Goal: Task Accomplishment & Management: Use online tool/utility

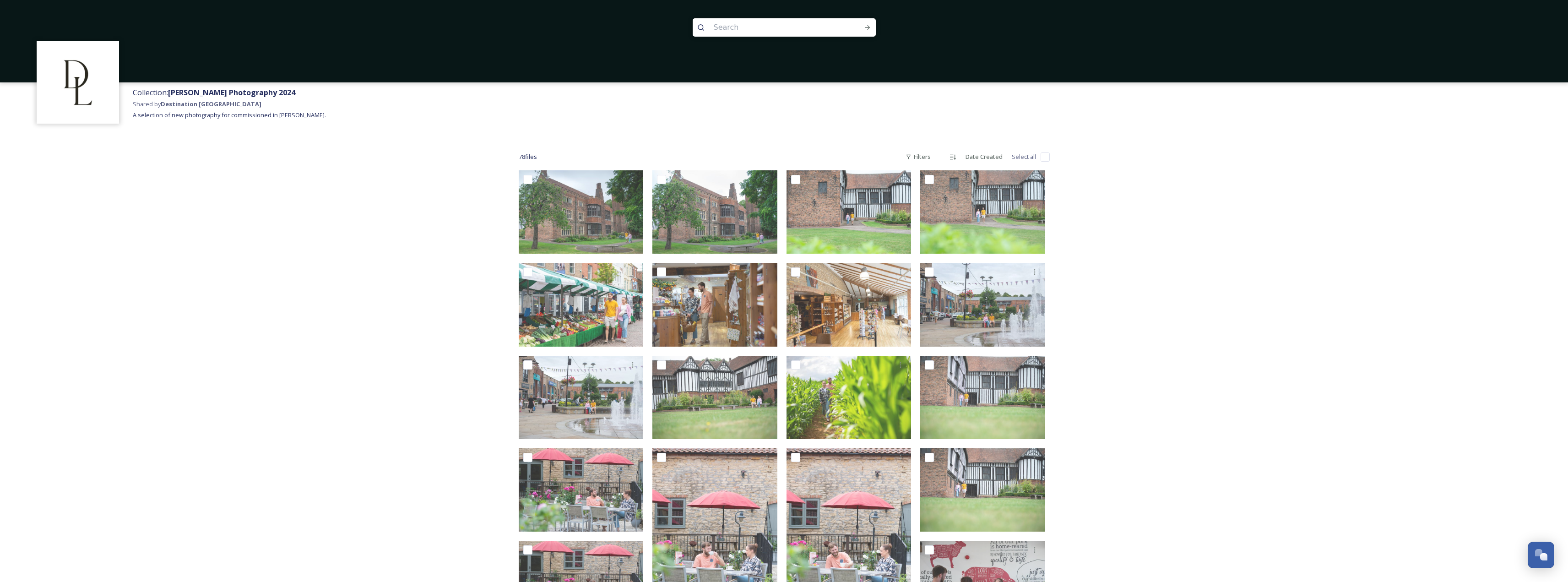
click at [1047, 158] on input "checkbox" at bounding box center [1045, 157] width 9 height 9
checkbox input "true"
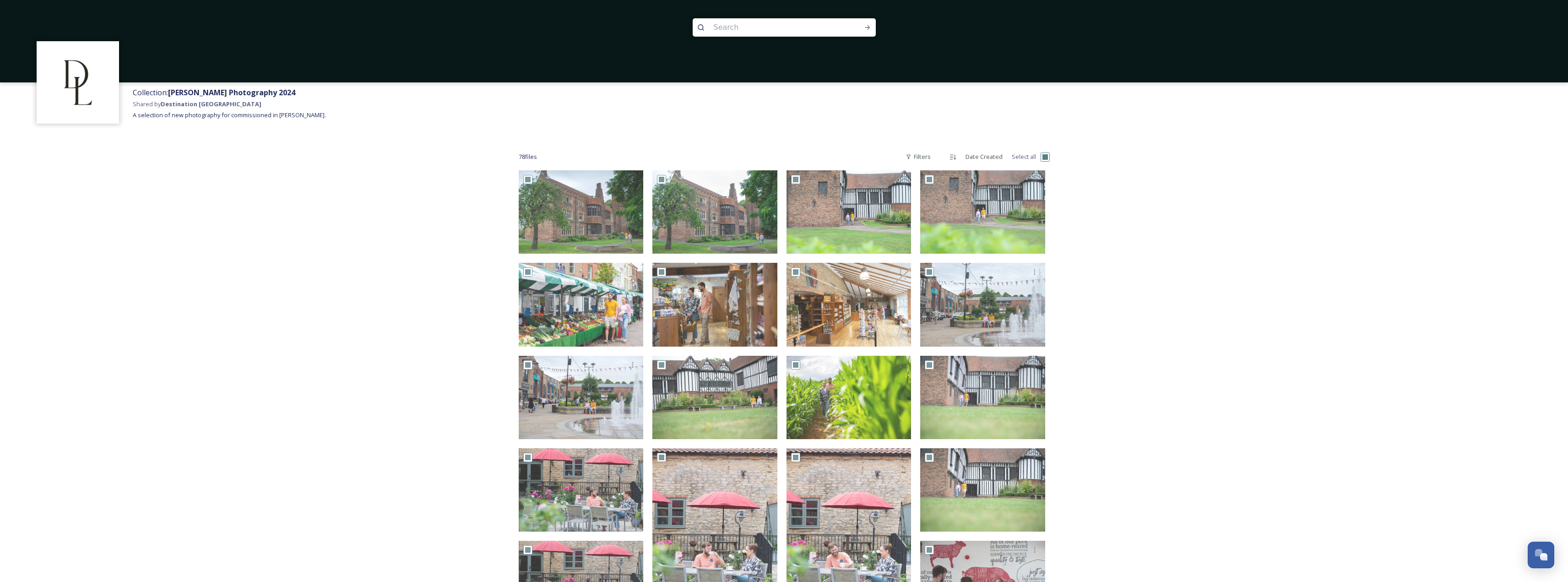
checkbox input "true"
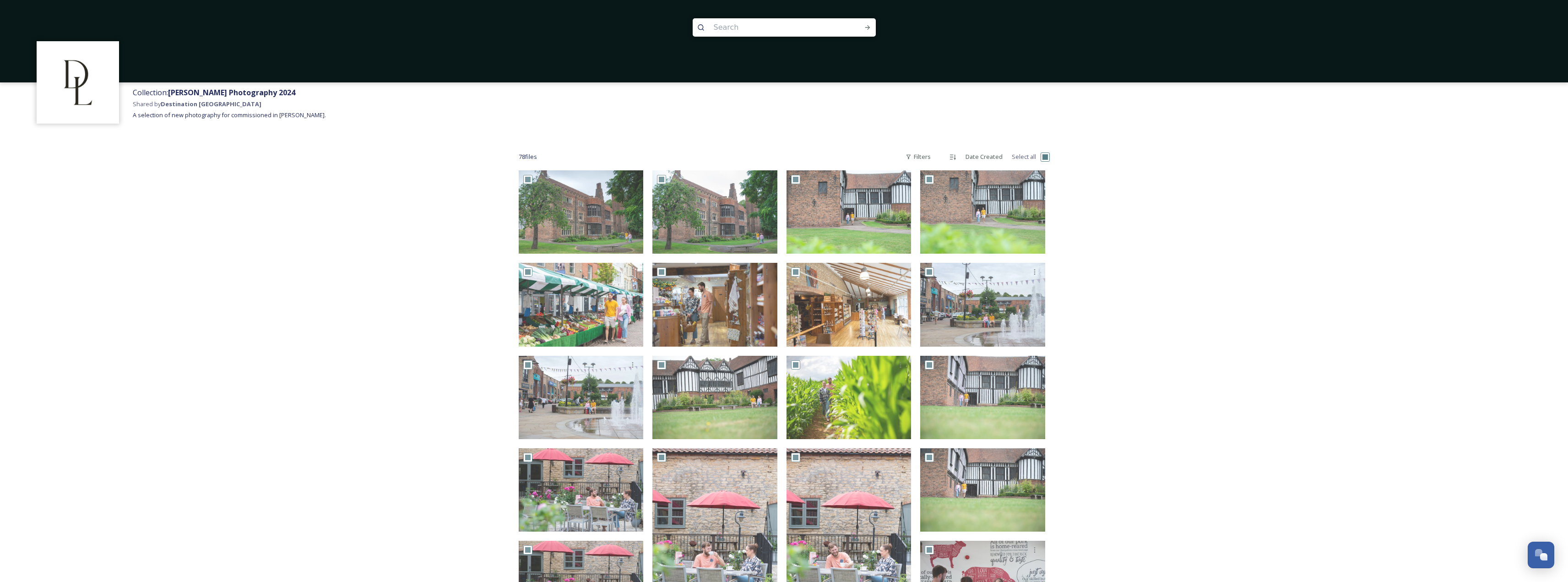
checkbox input "true"
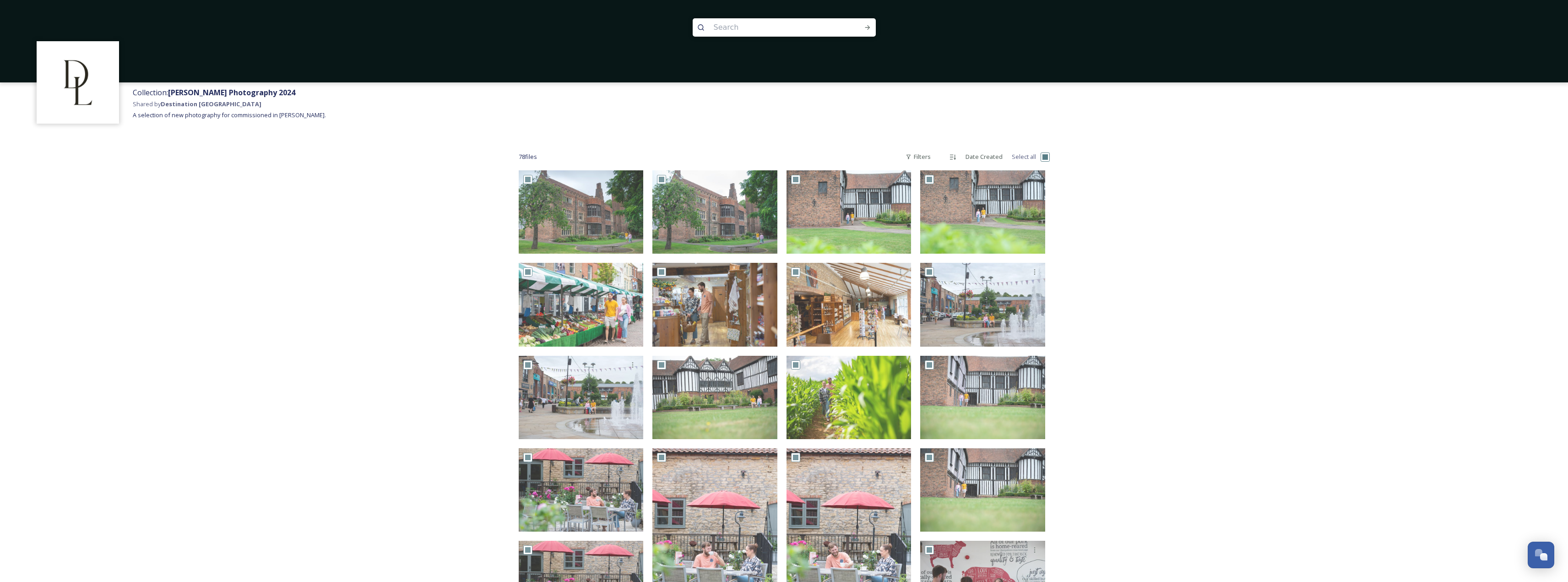
checkbox input "true"
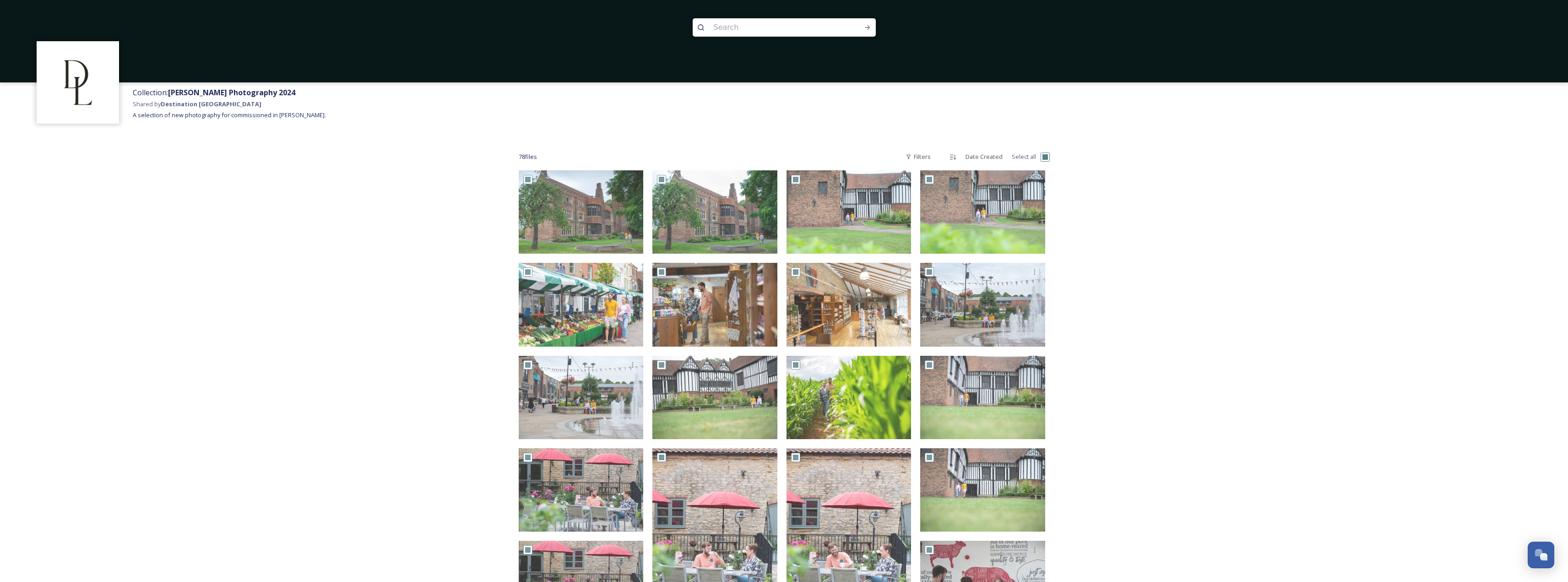
checkbox input "true"
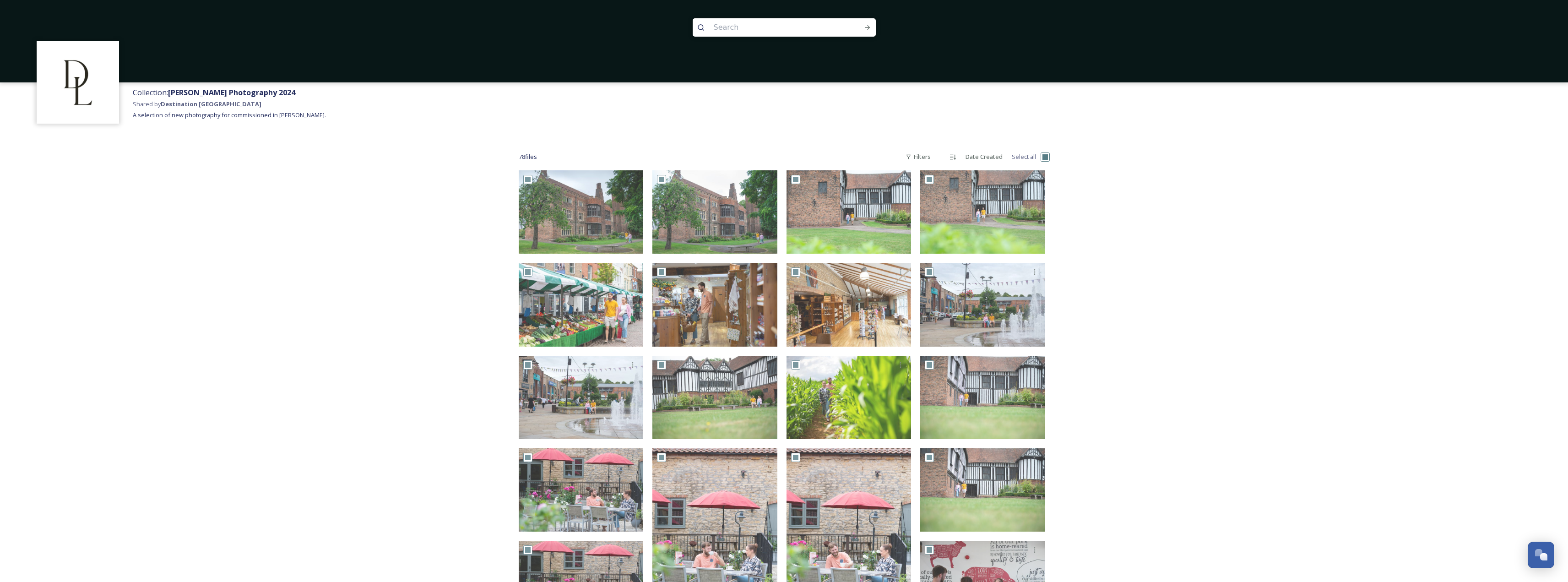
checkbox input "true"
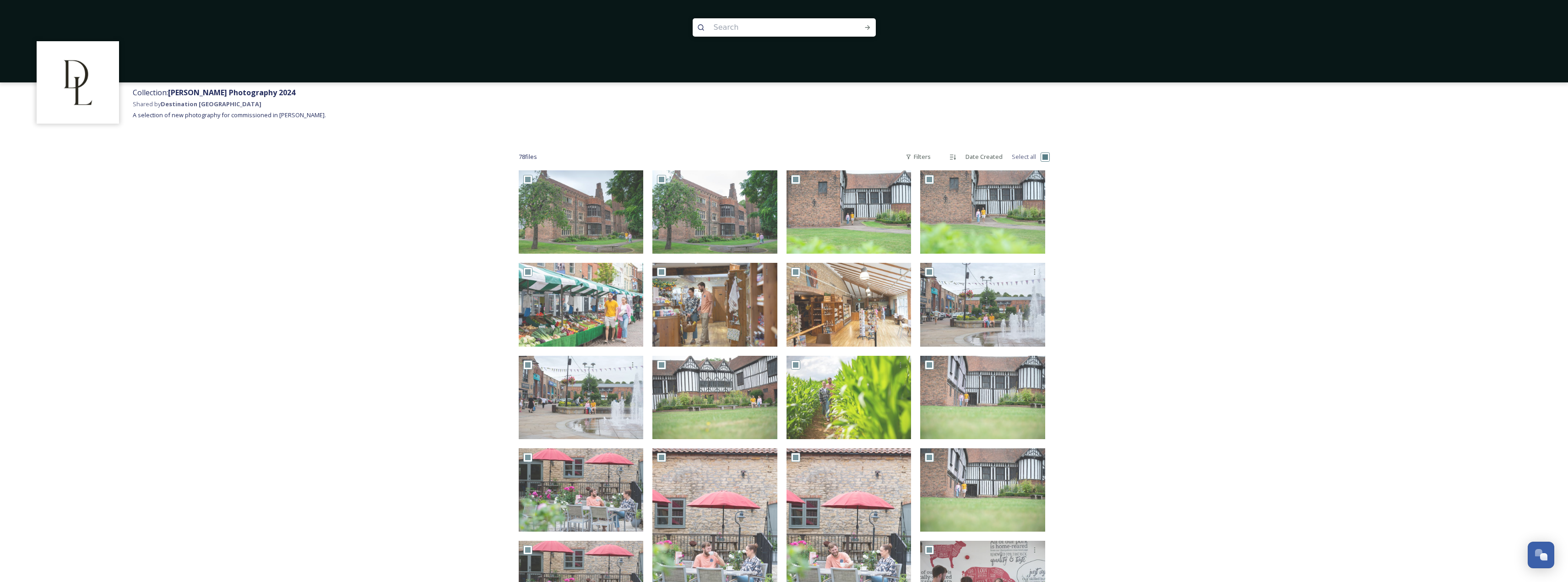
checkbox input "true"
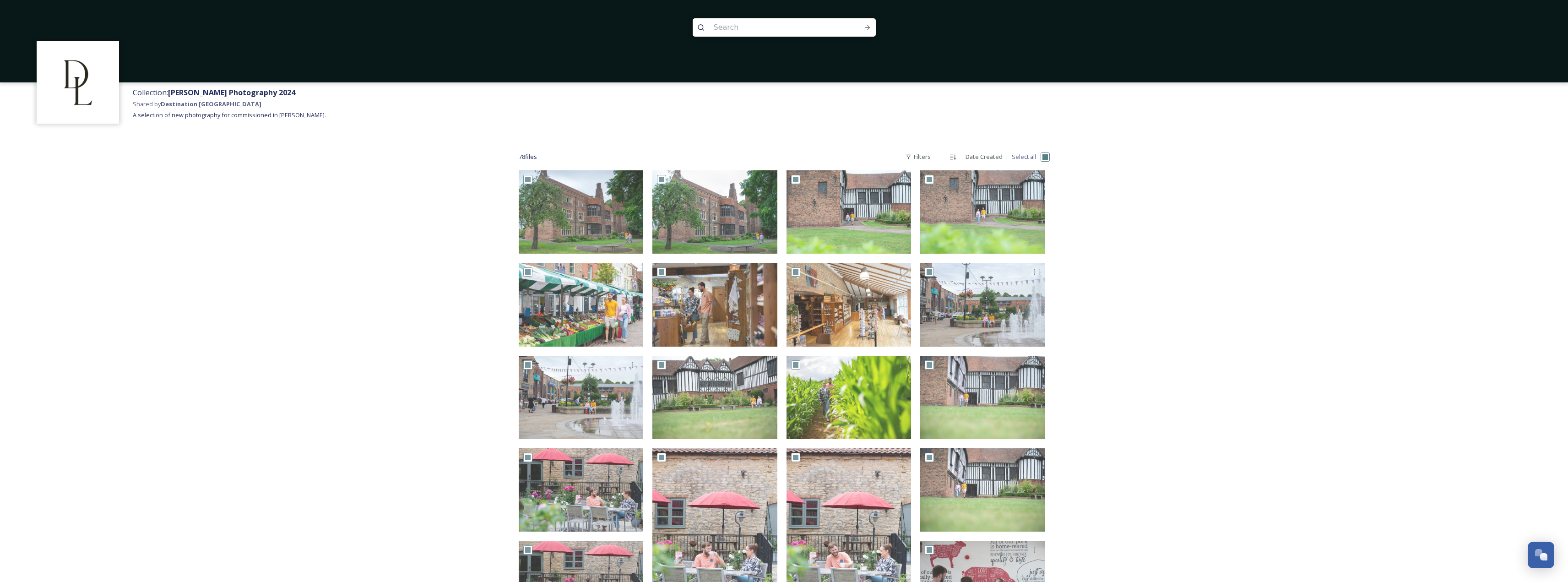
checkbox input "true"
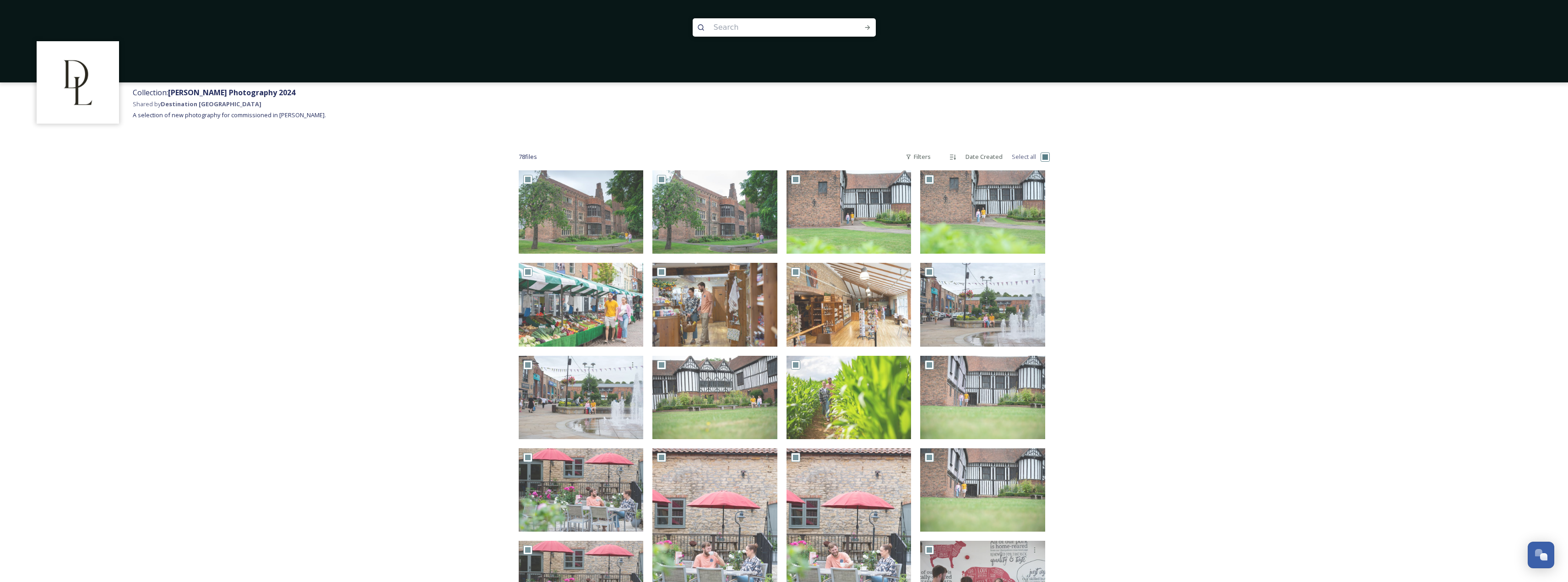
checkbox input "true"
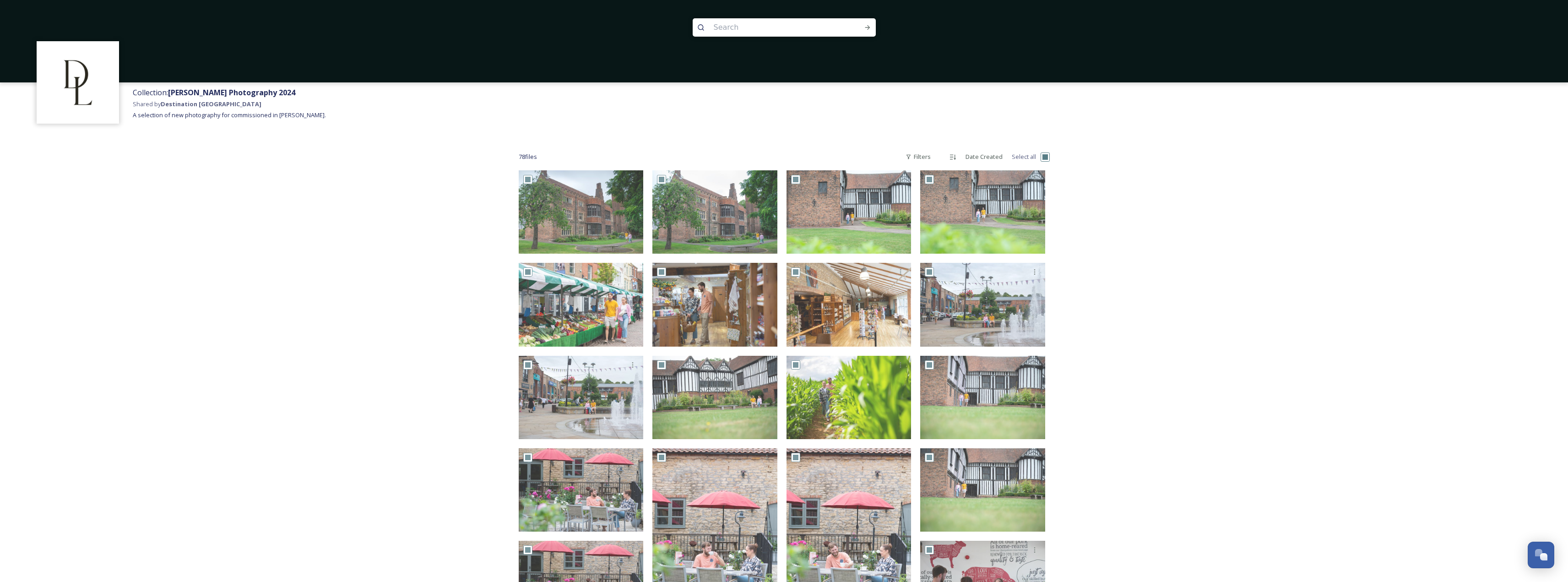
checkbox input "true"
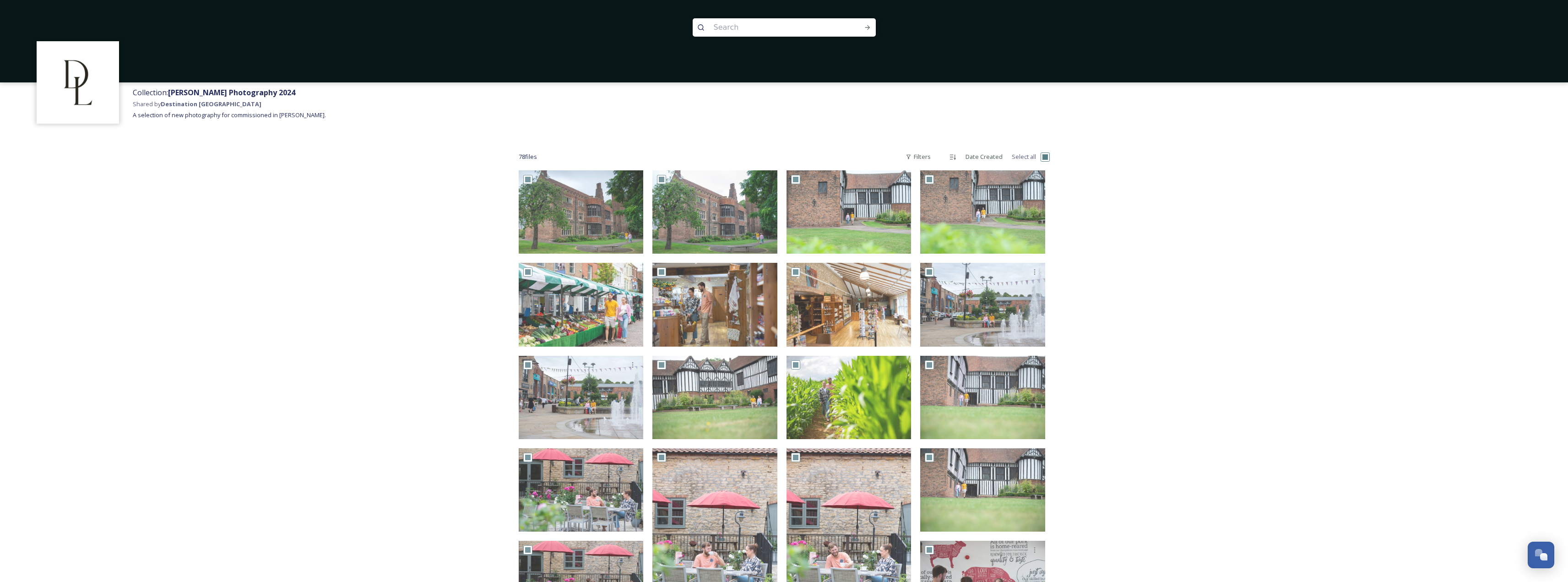
checkbox input "true"
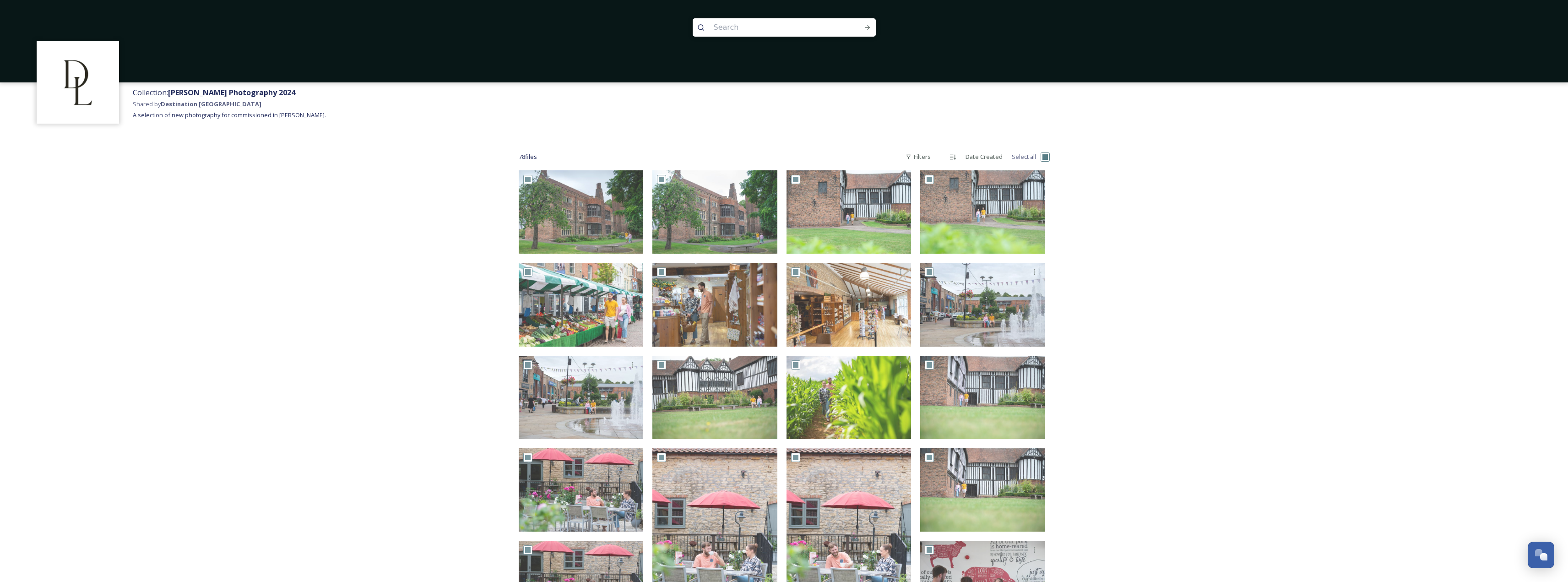
checkbox input "true"
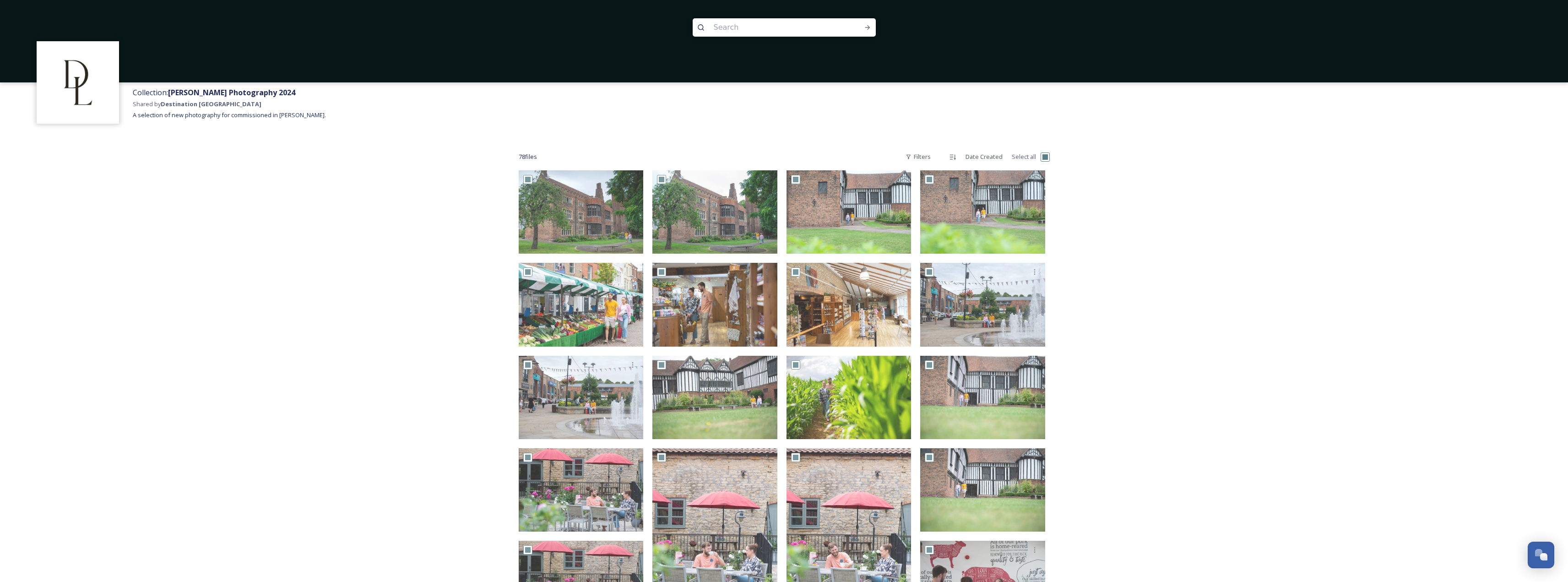
checkbox input "true"
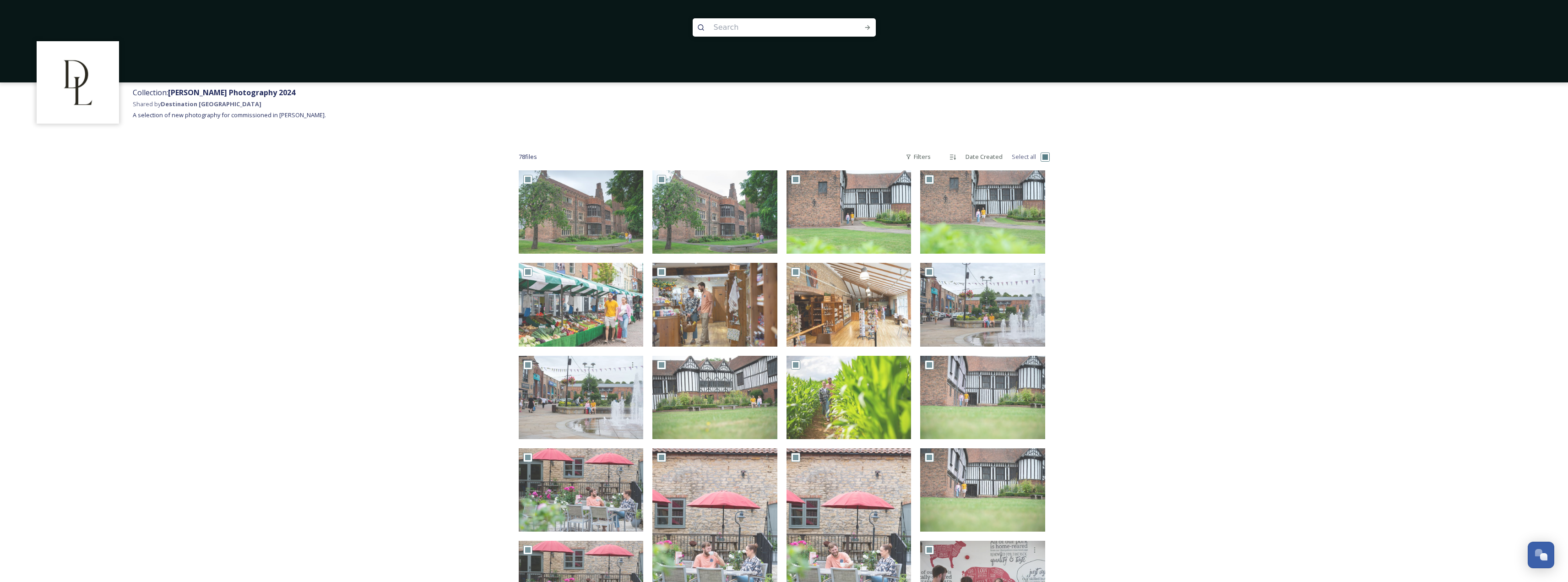
checkbox input "true"
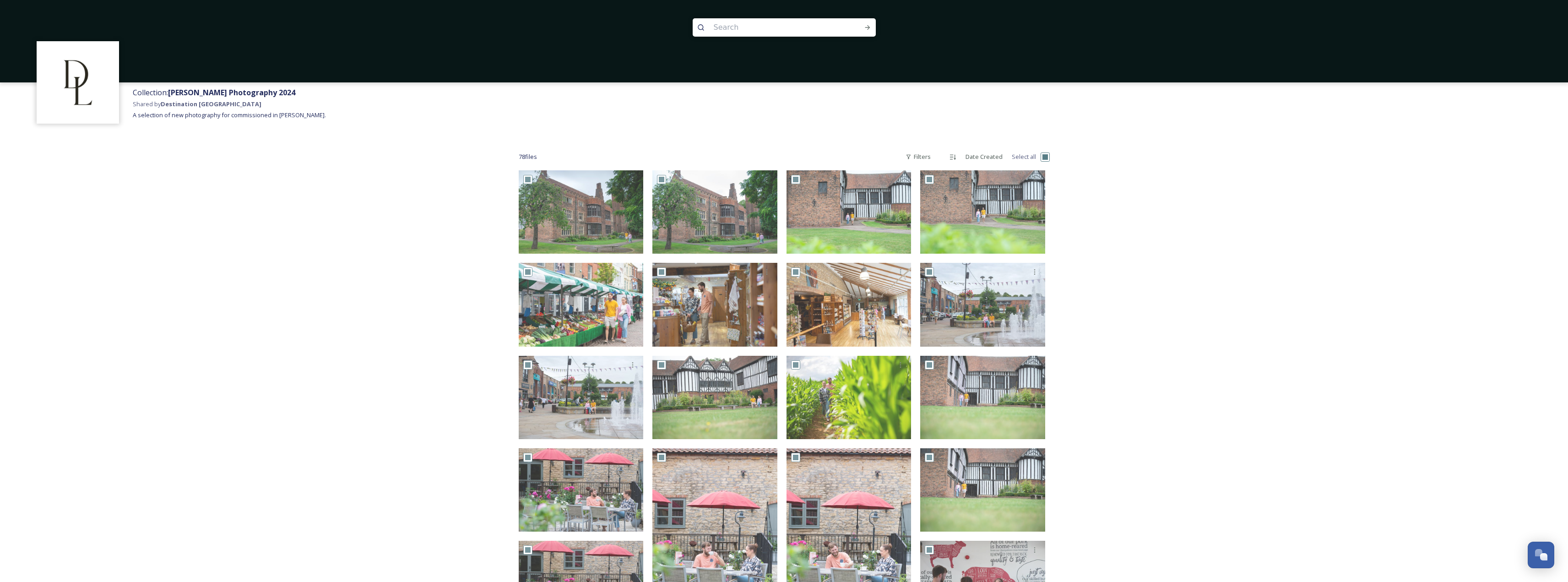
checkbox input "true"
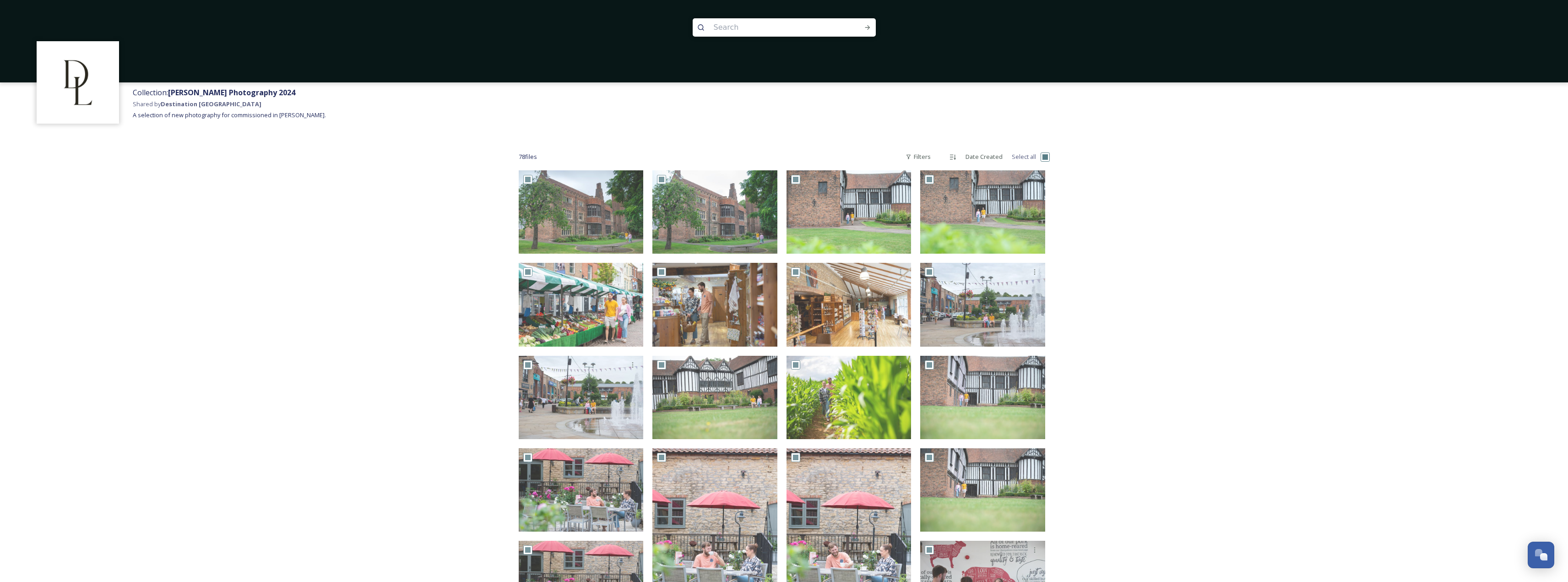
checkbox input "true"
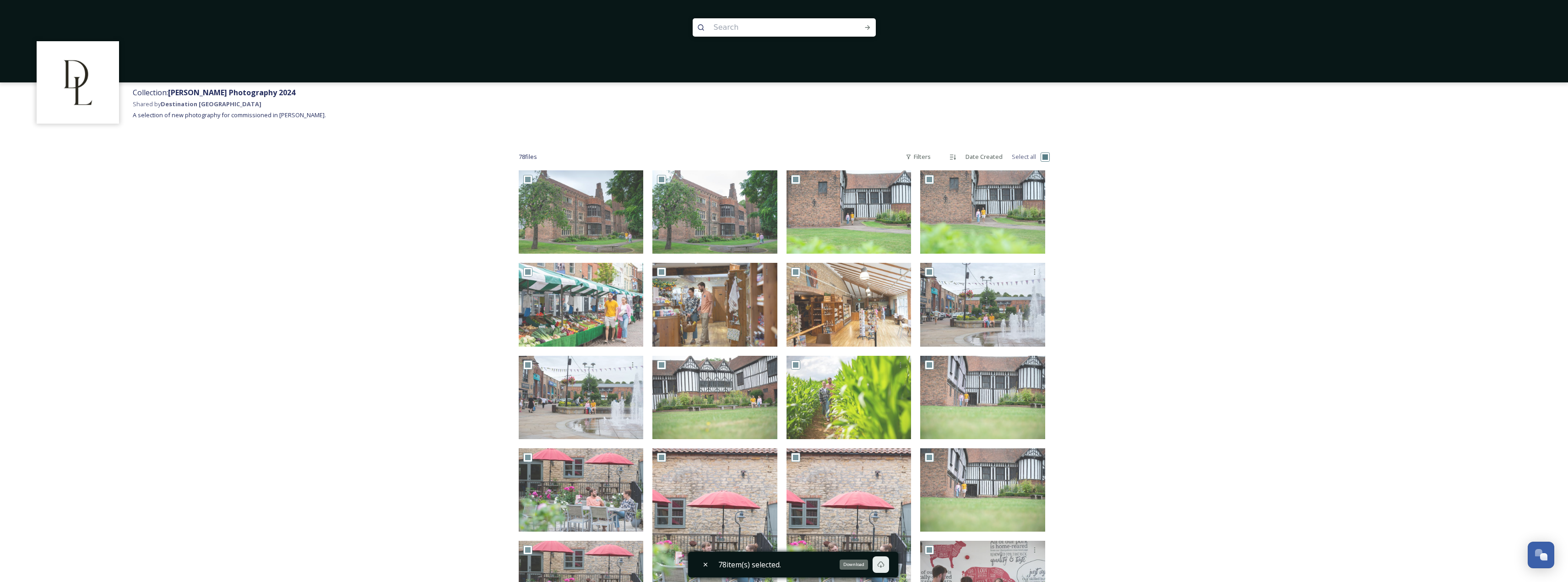
click at [884, 564] on icon at bounding box center [880, 564] width 7 height 6
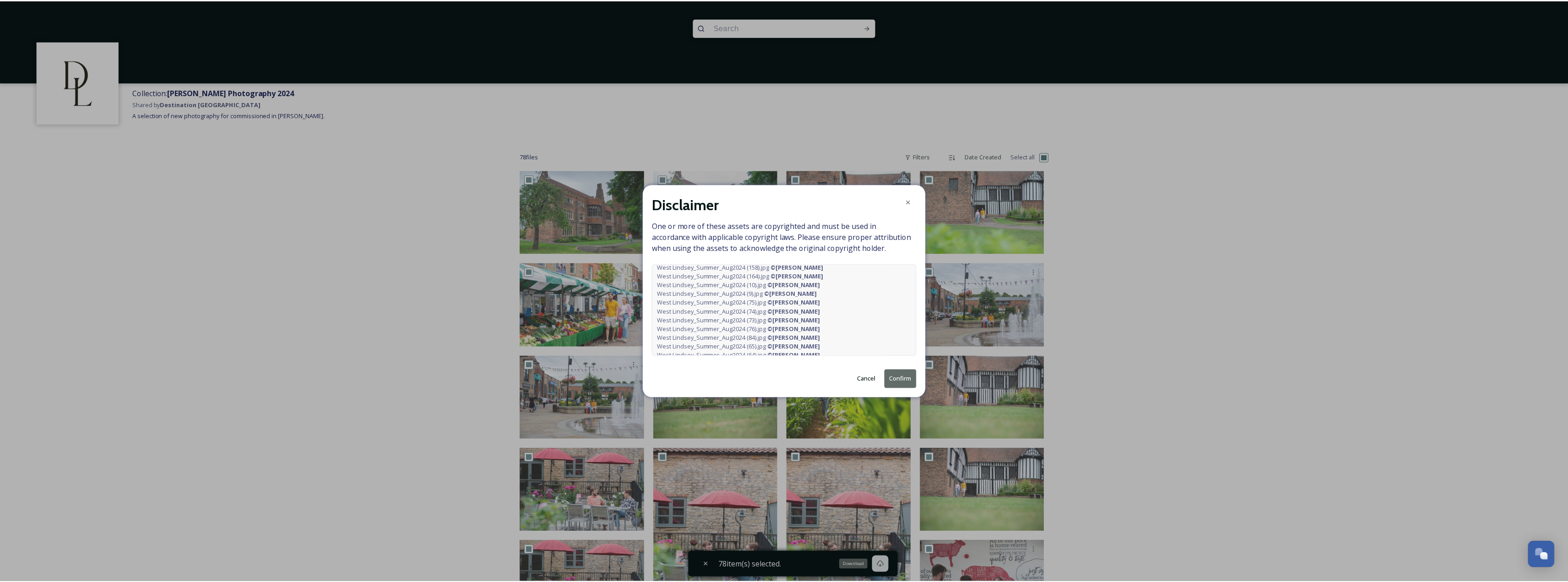
scroll to position [412, 0]
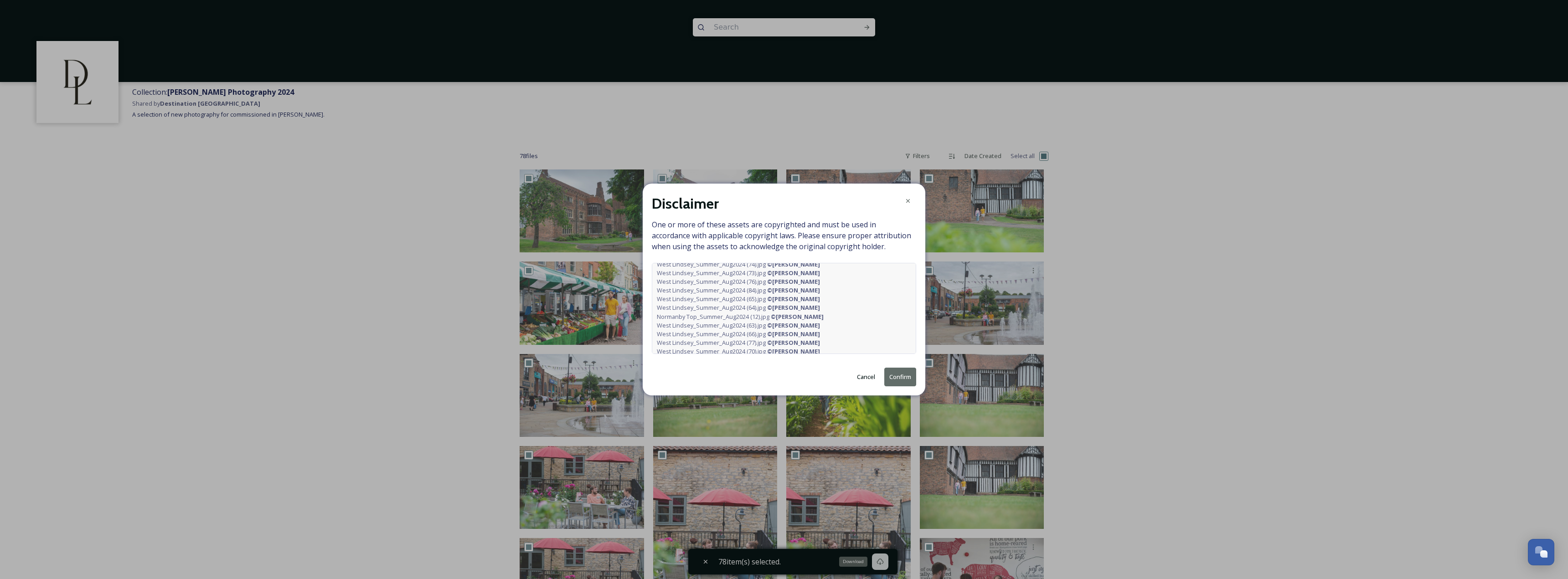
click at [909, 379] on button "Confirm" at bounding box center [900, 376] width 32 height 19
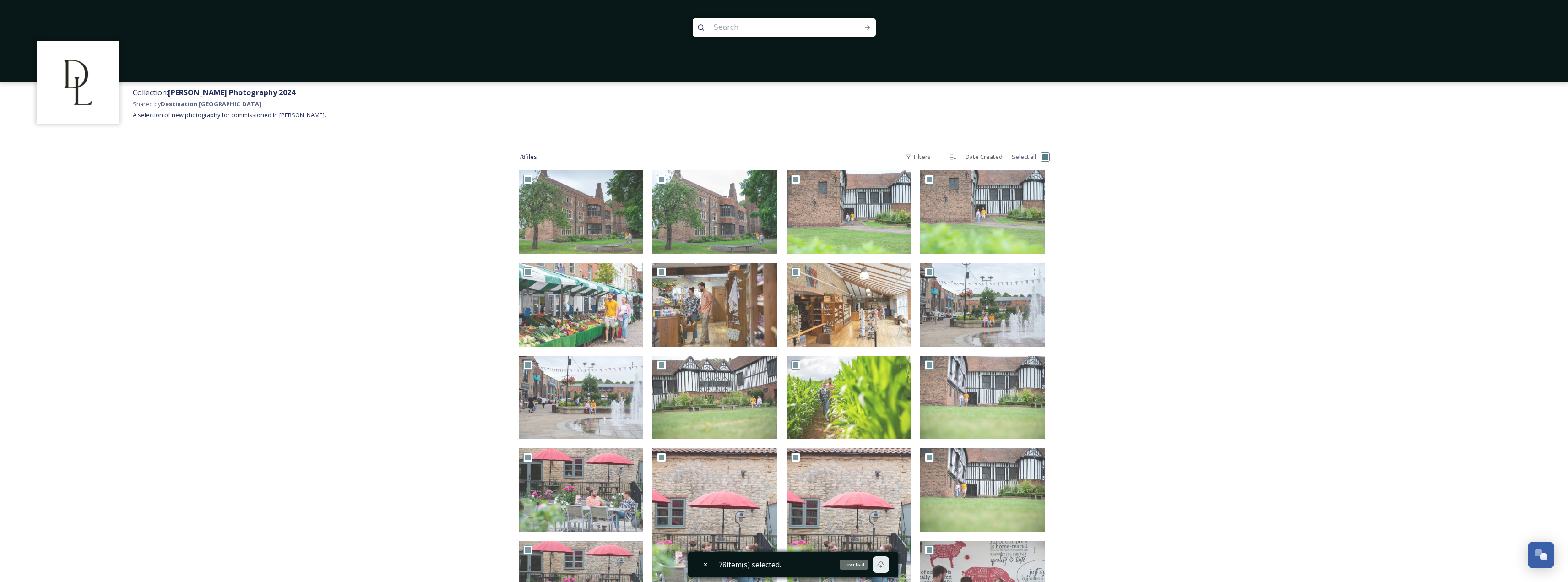
click at [882, 565] on icon at bounding box center [881, 564] width 7 height 7
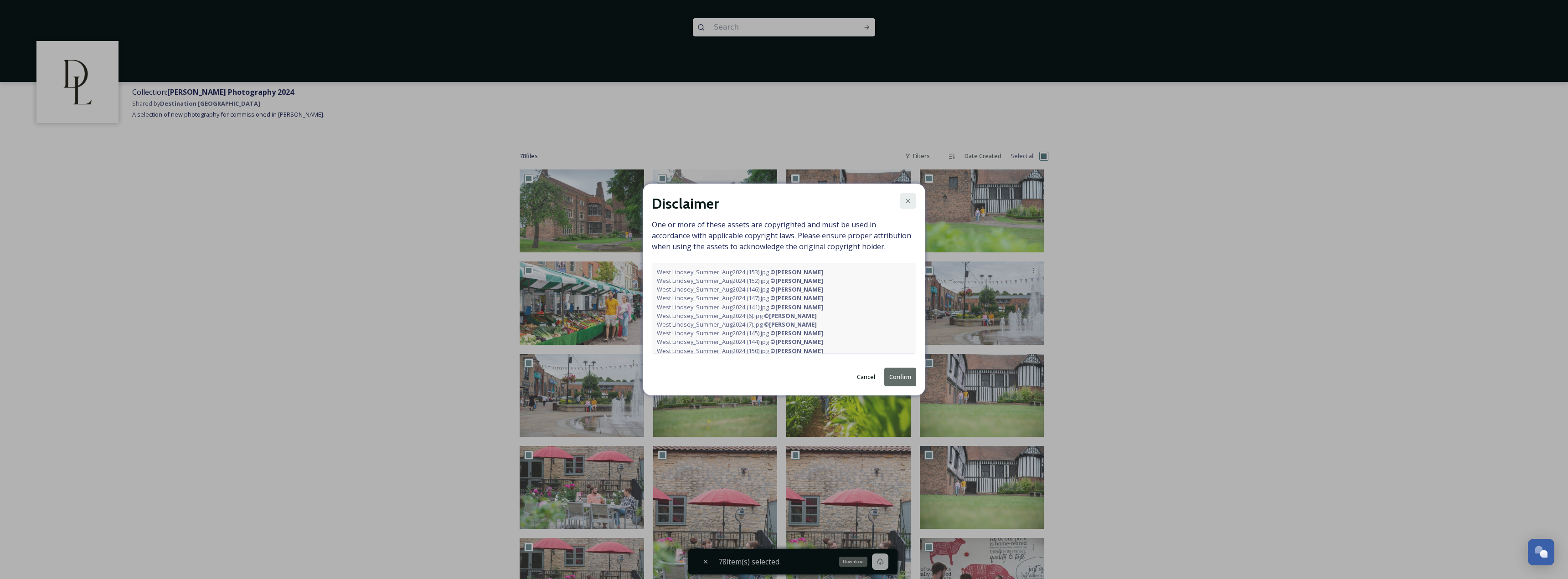
click at [909, 199] on icon at bounding box center [908, 201] width 7 height 7
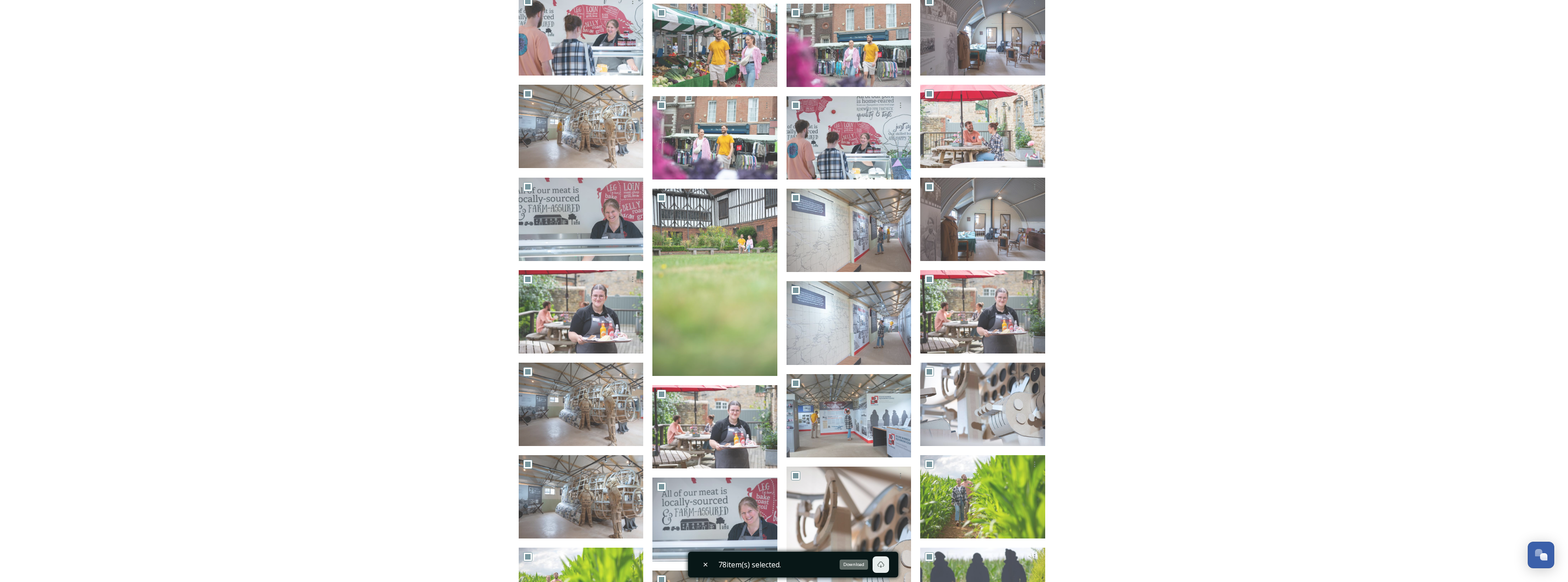
scroll to position [274, 0]
